Goal: Task Accomplishment & Management: Manage account settings

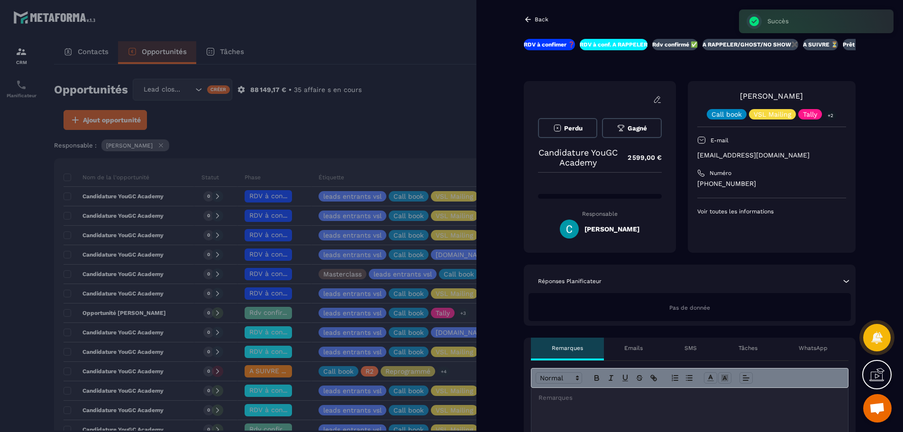
scroll to position [222, 0]
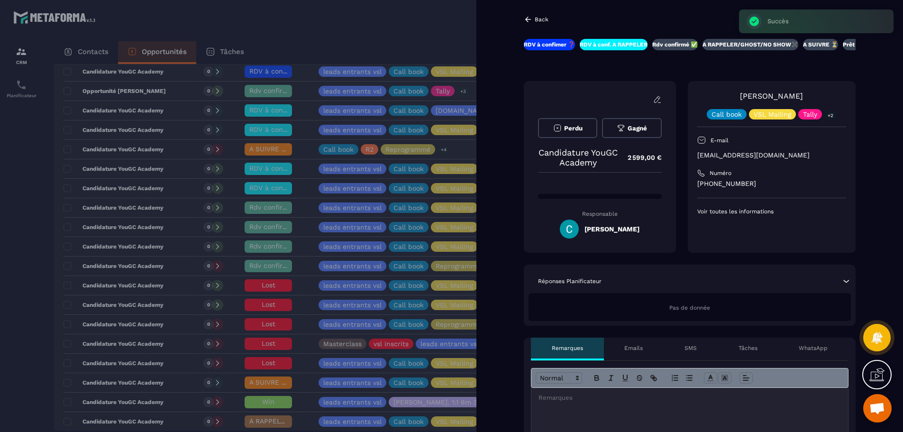
click at [430, 49] on div at bounding box center [451, 216] width 903 height 432
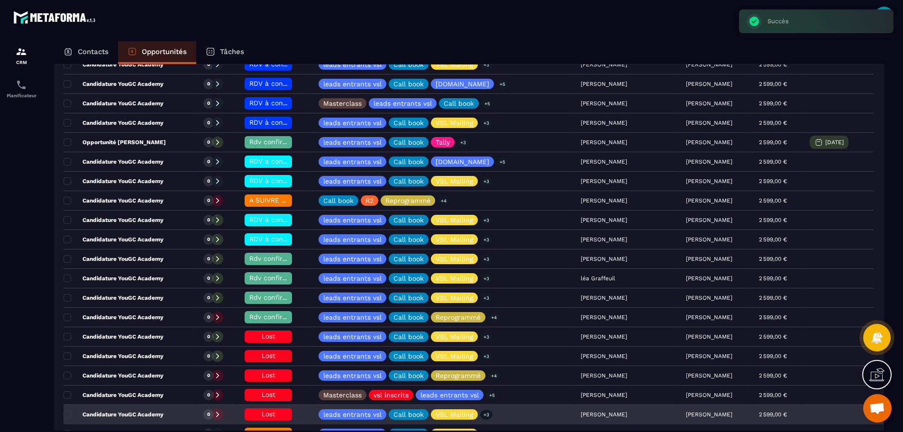
scroll to position [174, 0]
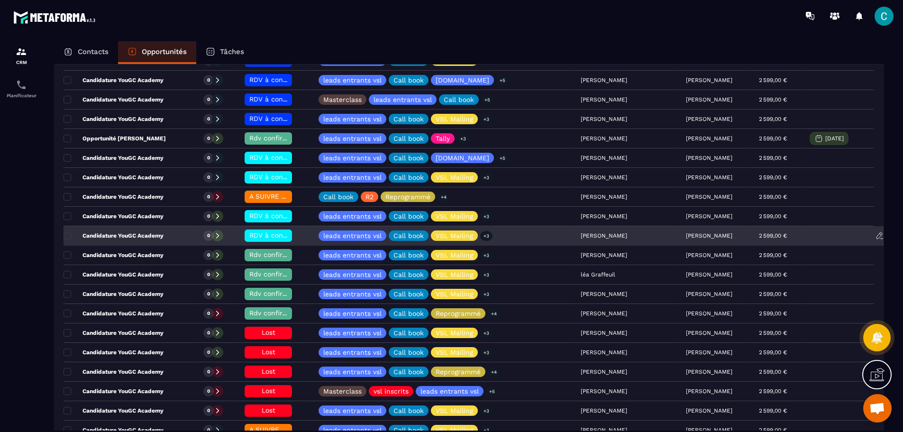
click at [263, 233] on span "RDV à conf. A RAPPELER" at bounding box center [289, 235] width 80 height 8
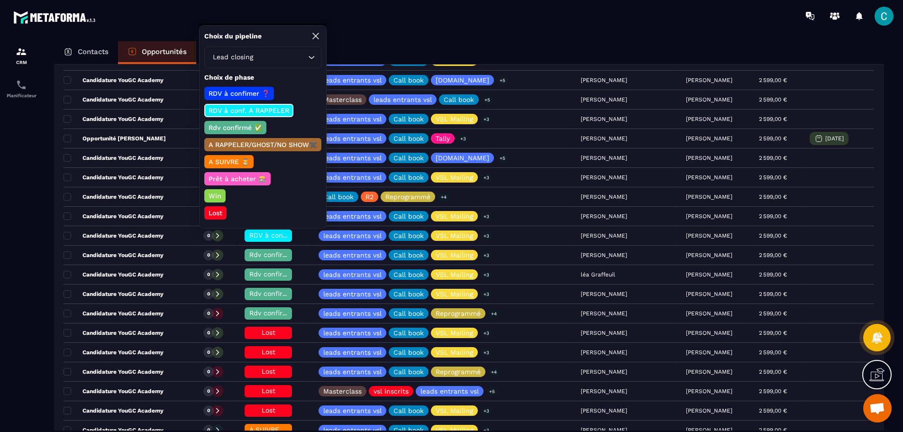
click at [205, 211] on div "Lost" at bounding box center [215, 212] width 22 height 13
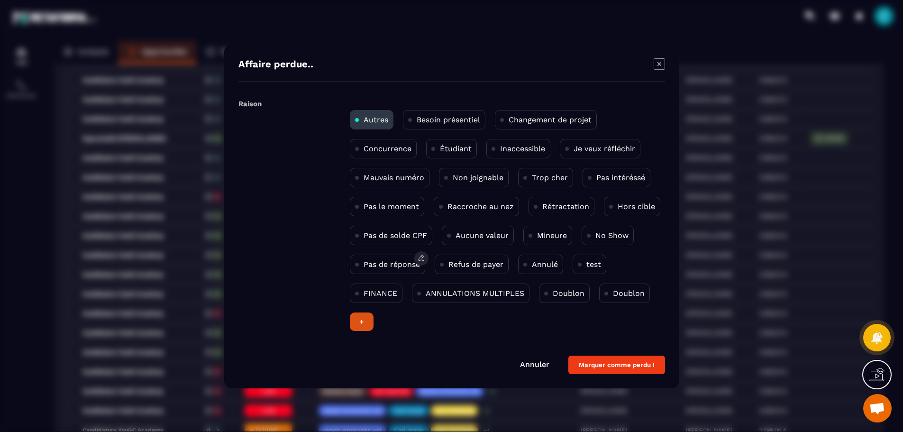
click at [392, 267] on p "Pas de réponse" at bounding box center [392, 264] width 56 height 9
click at [515, 142] on div "Inaccessible" at bounding box center [519, 148] width 64 height 19
click at [373, 266] on p "Pas de réponse" at bounding box center [392, 264] width 56 height 9
click at [634, 368] on button "Marquer comme perdu !" at bounding box center [617, 365] width 97 height 18
